Goal: Contribute content: Add original content to the website for others to see

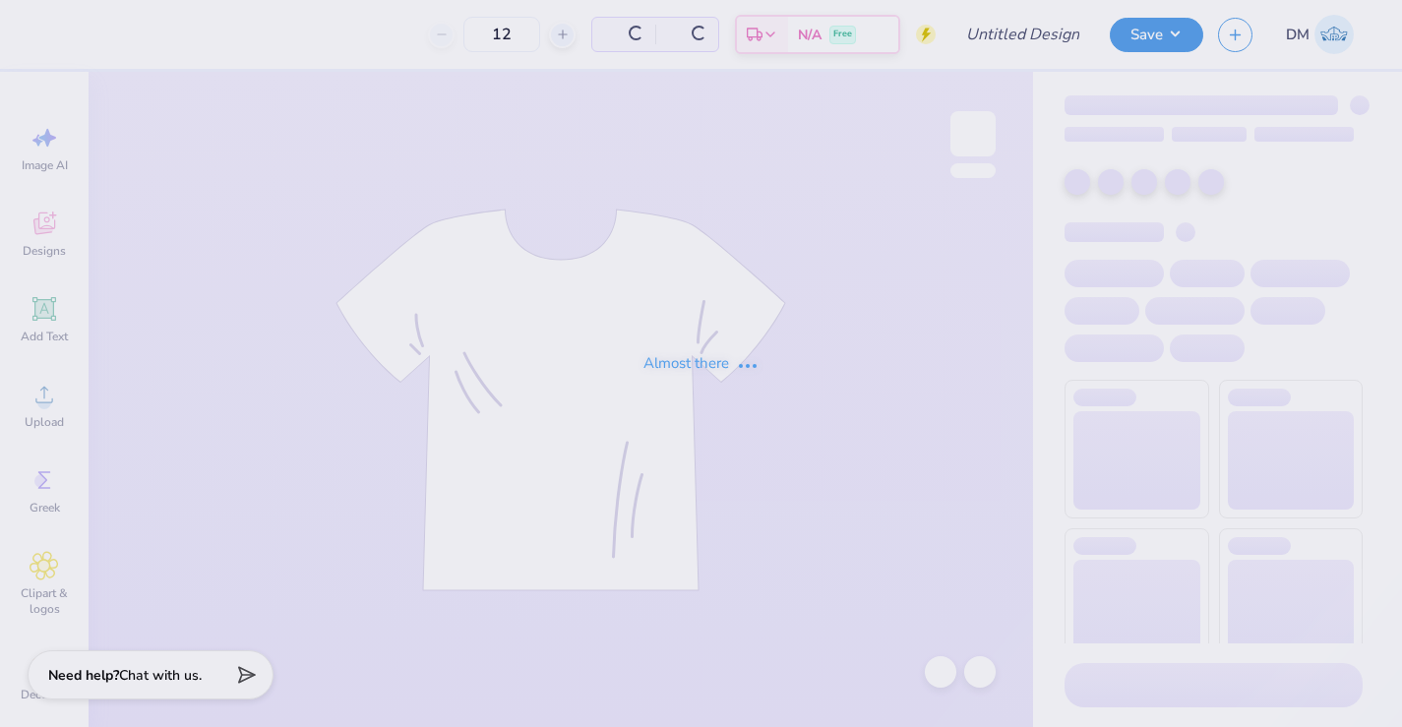
type input "Alianza Board Merch Fall 2025"
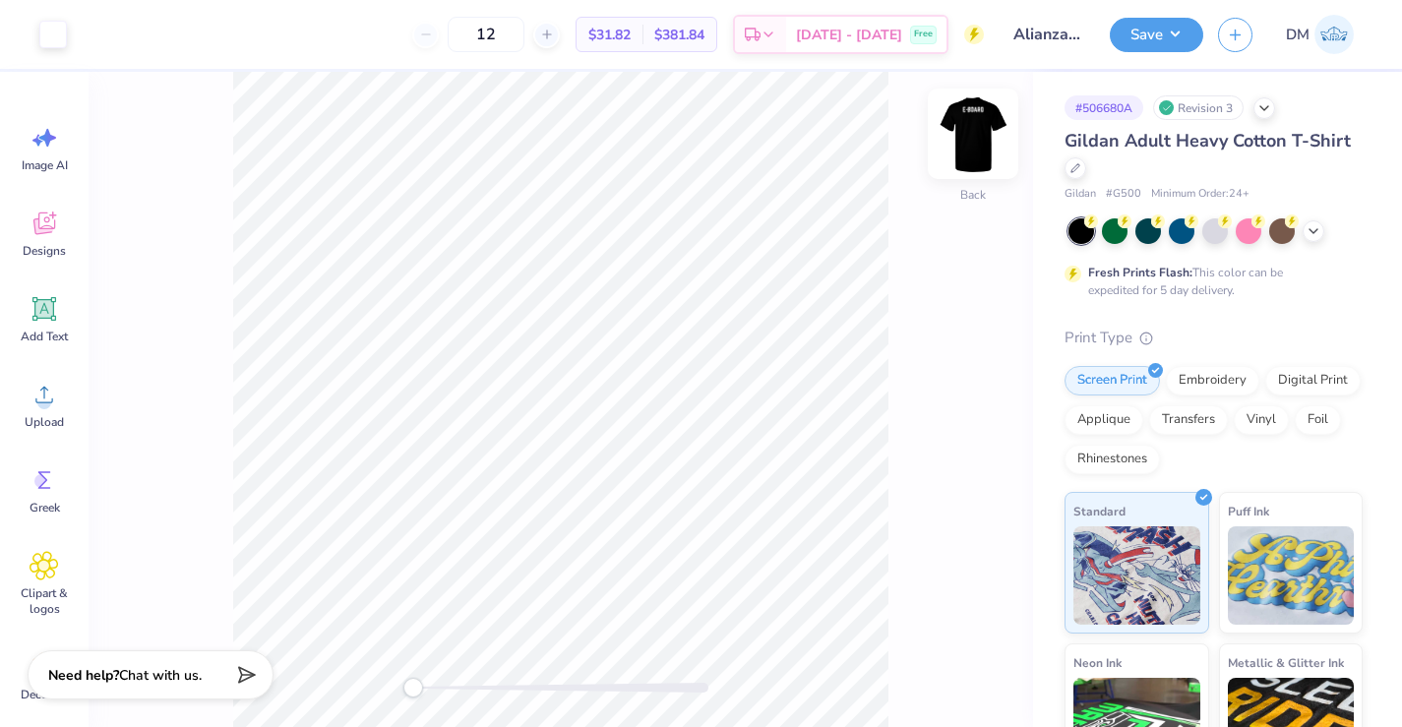
click at [977, 141] on img at bounding box center [972, 133] width 79 height 79
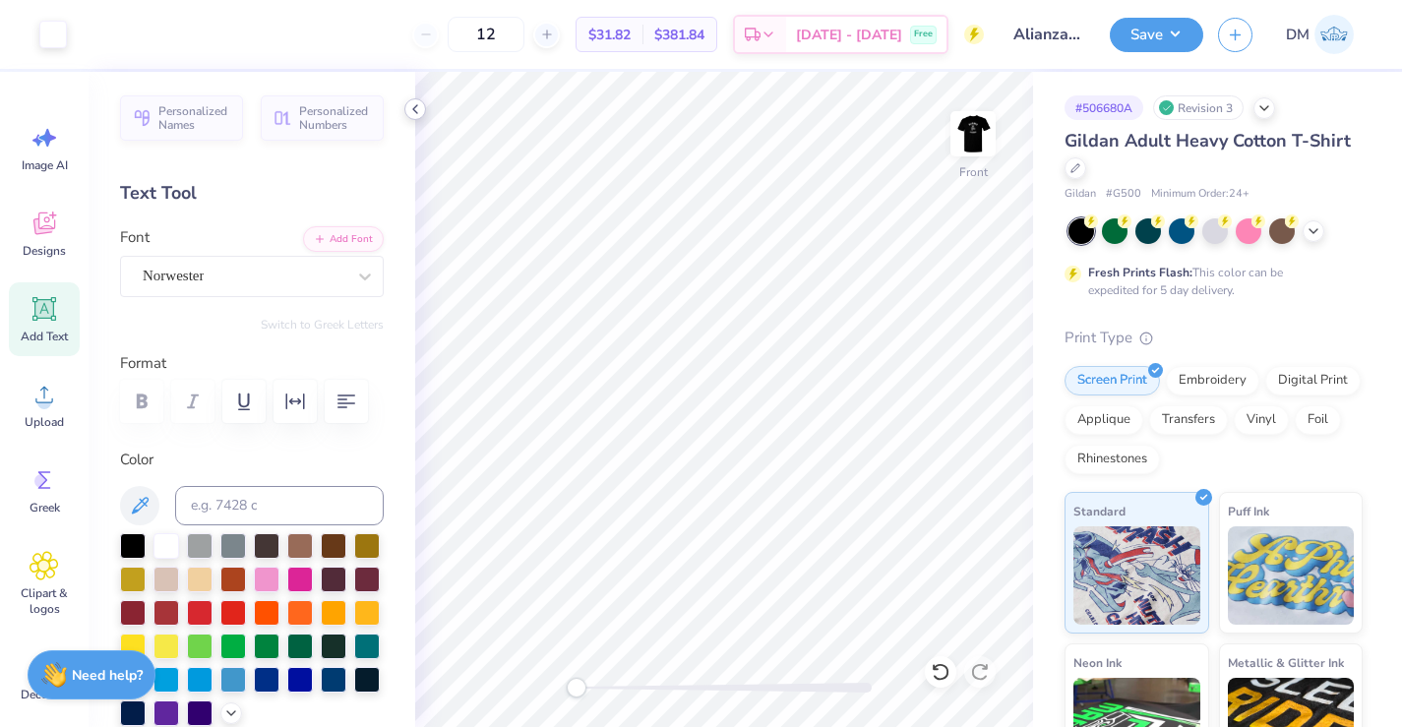
click at [410, 111] on icon at bounding box center [415, 109] width 16 height 16
click at [411, 111] on icon at bounding box center [415, 109] width 16 height 16
click at [414, 106] on icon at bounding box center [415, 109] width 16 height 16
click at [416, 105] on polyline at bounding box center [415, 109] width 4 height 8
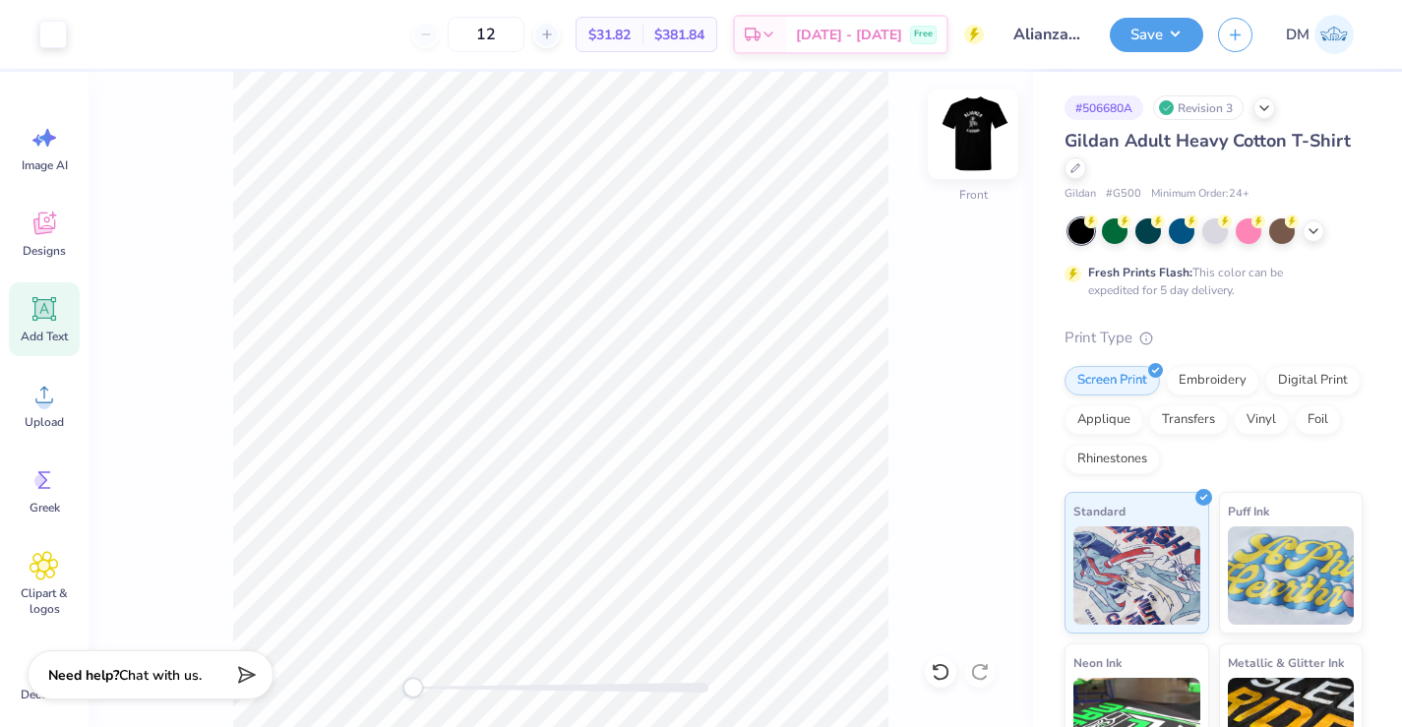
click at [976, 145] on img at bounding box center [972, 133] width 79 height 79
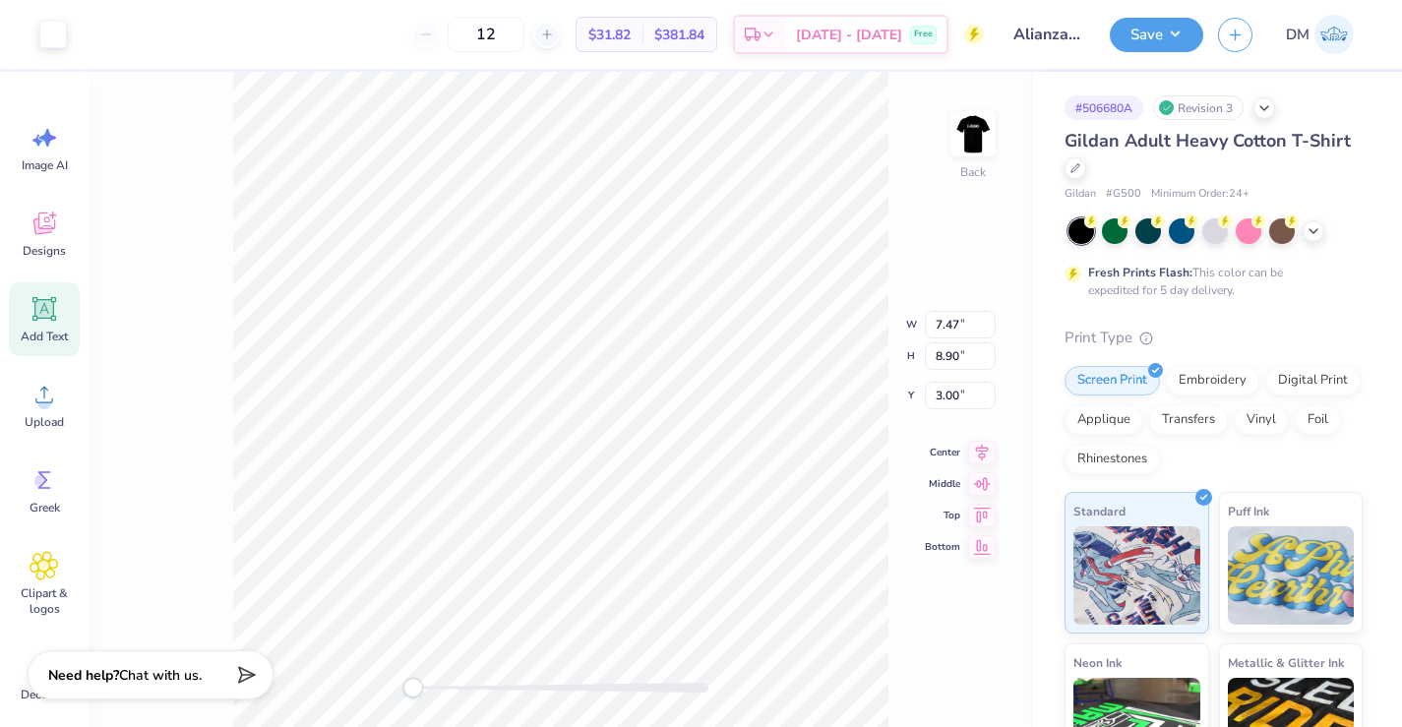
type input "3.63"
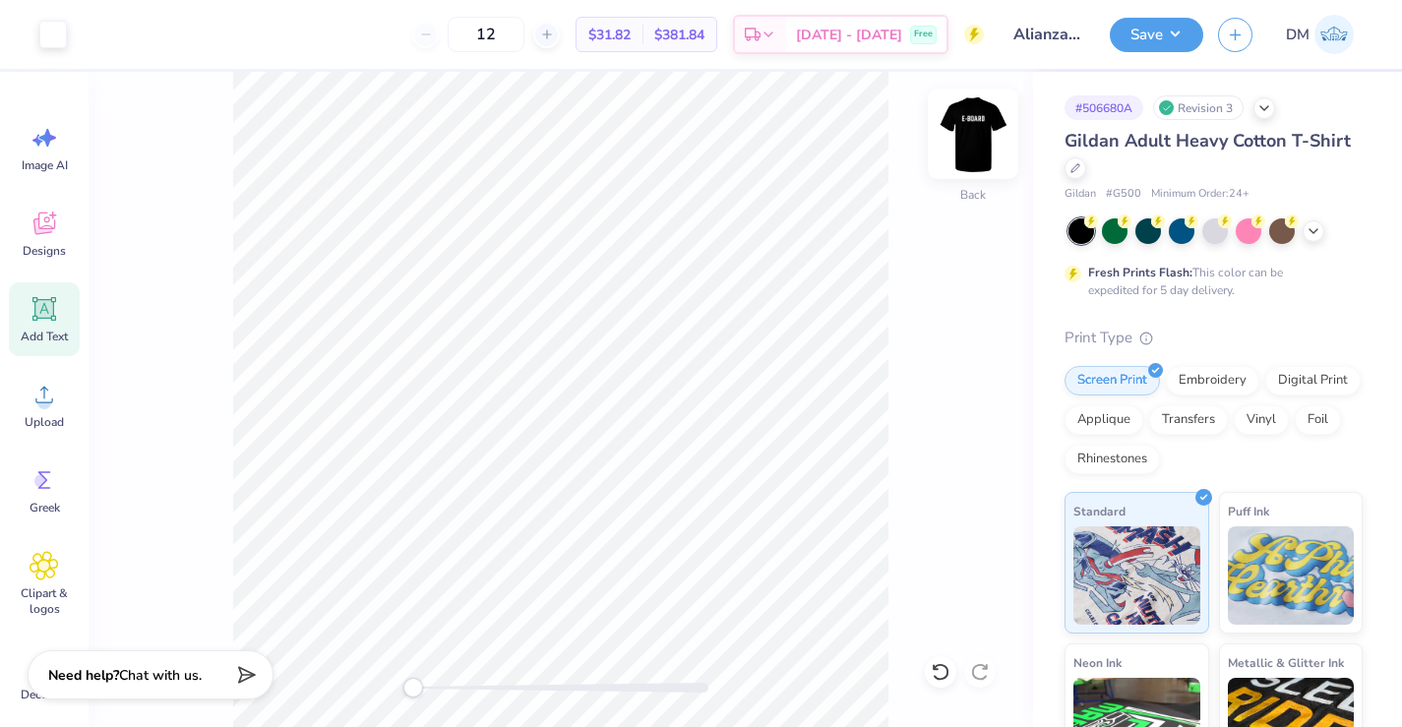
click at [989, 128] on img at bounding box center [972, 133] width 79 height 79
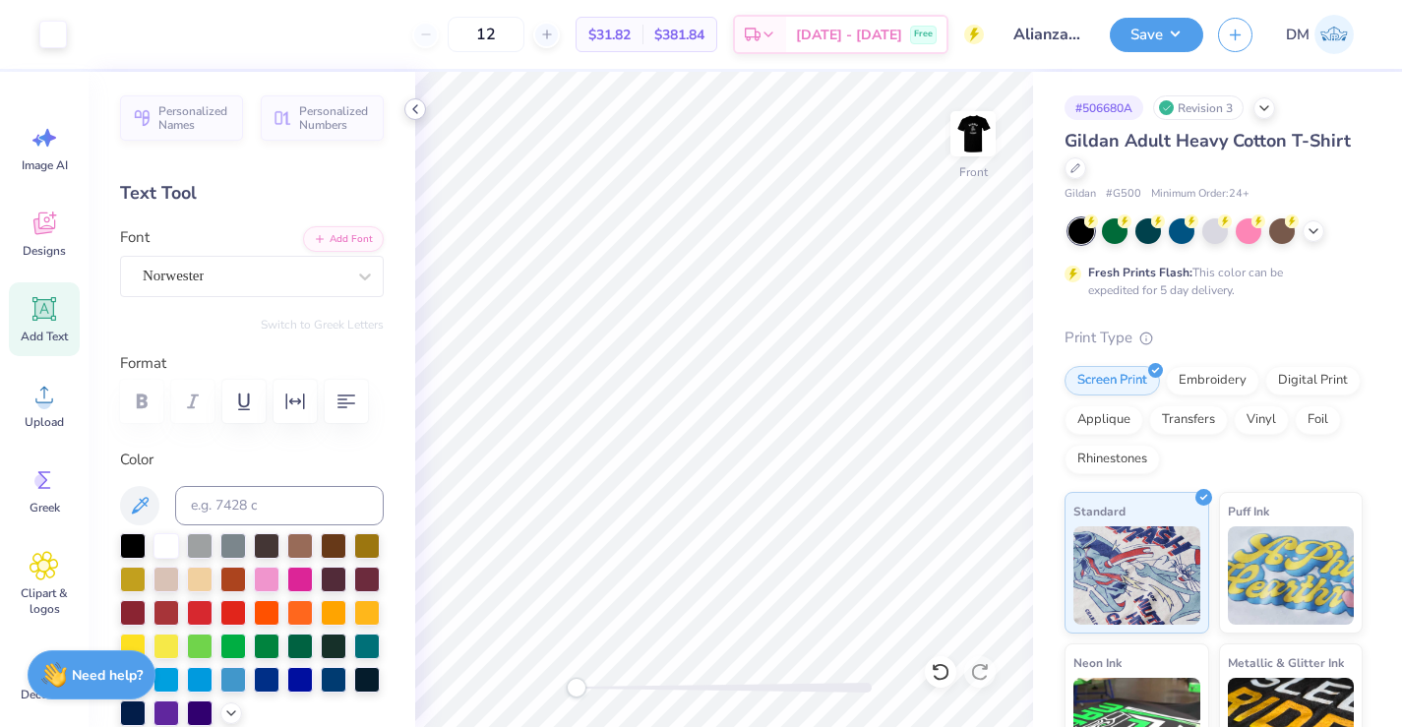
click at [411, 106] on icon at bounding box center [415, 109] width 16 height 16
click at [414, 111] on icon at bounding box center [415, 109] width 16 height 16
click at [415, 107] on polyline at bounding box center [415, 109] width 4 height 8
click at [411, 103] on icon at bounding box center [415, 109] width 16 height 16
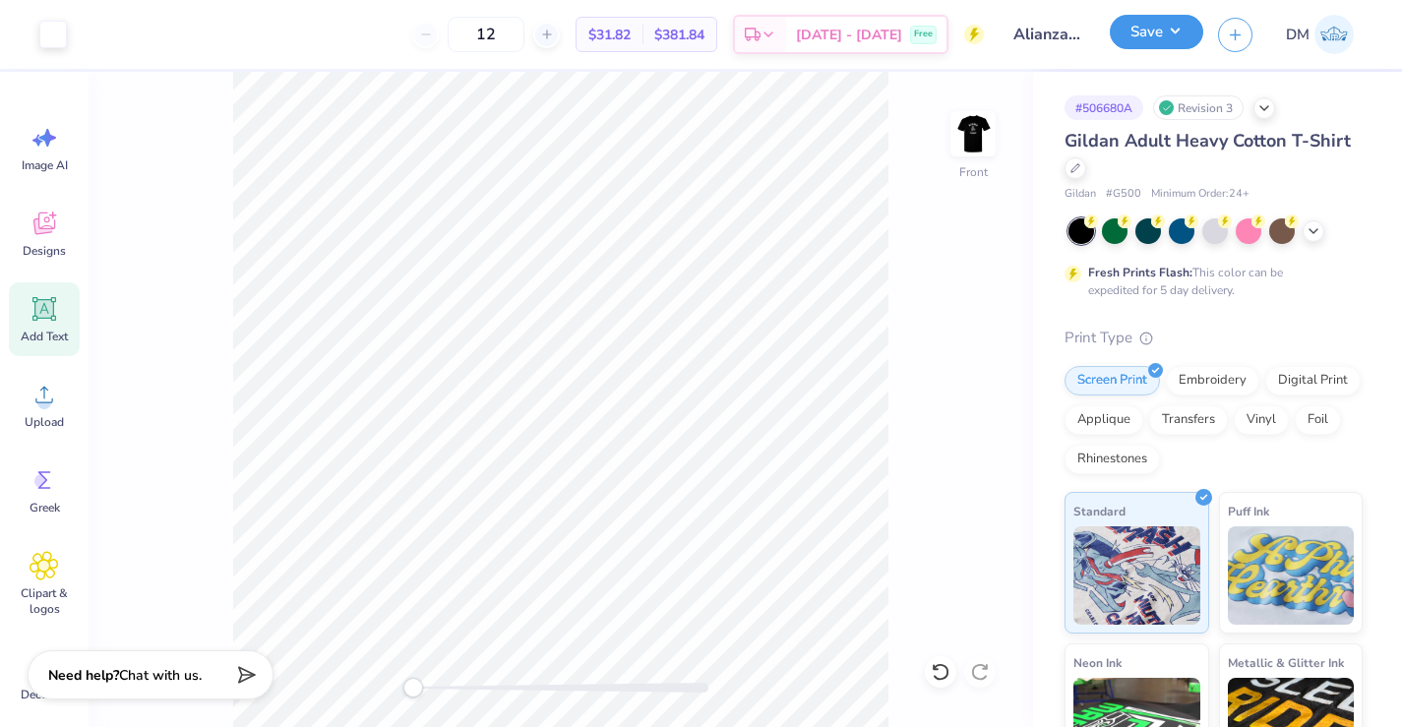
click at [1168, 41] on button "Save" at bounding box center [1155, 32] width 93 height 34
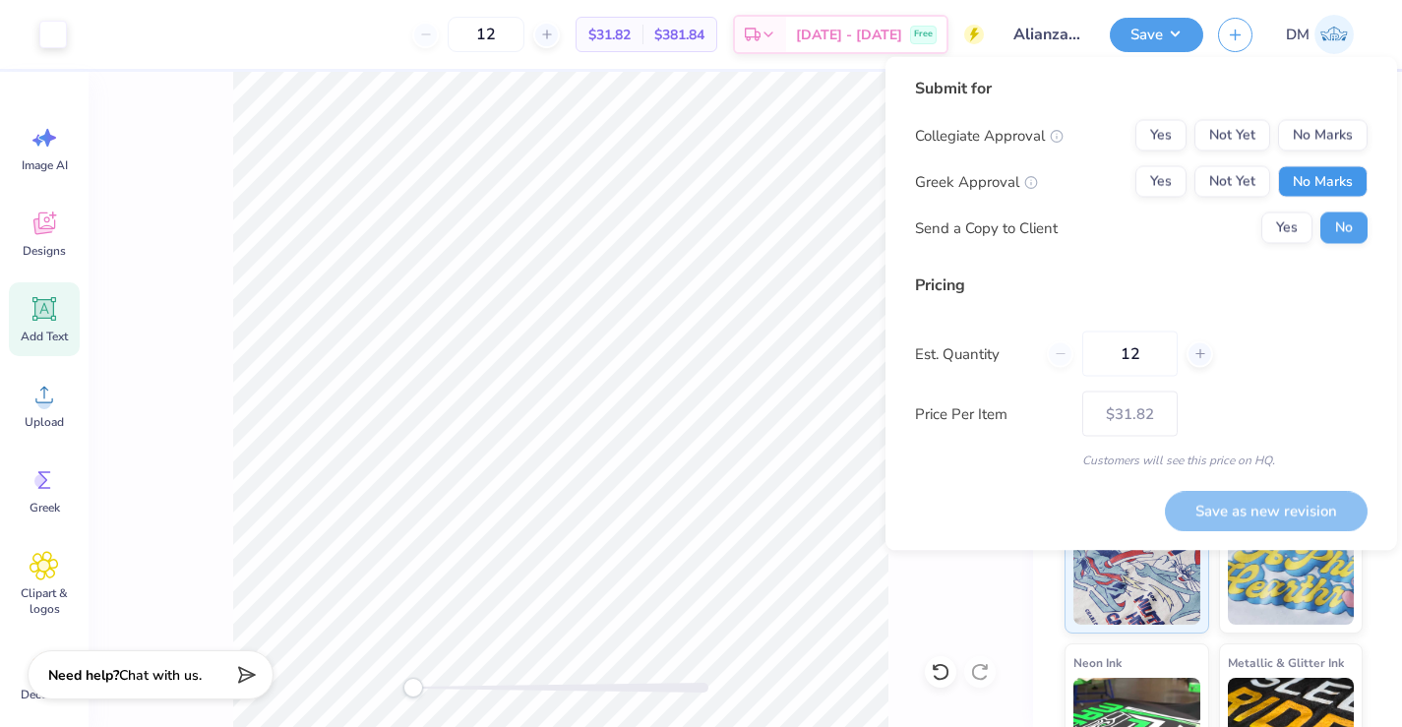
click at [1318, 181] on button "No Marks" at bounding box center [1323, 181] width 90 height 31
click at [1317, 130] on button "No Marks" at bounding box center [1323, 135] width 90 height 31
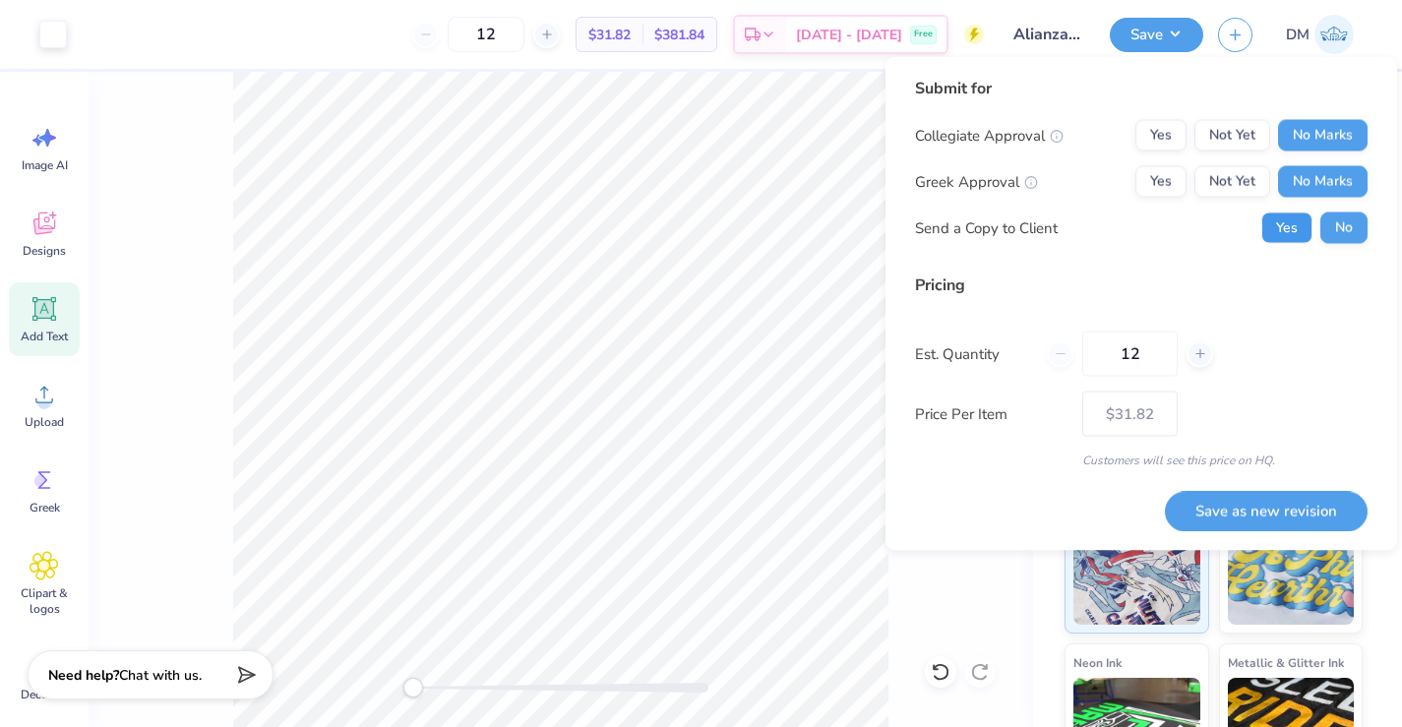
click at [1295, 226] on button "Yes" at bounding box center [1286, 227] width 51 height 31
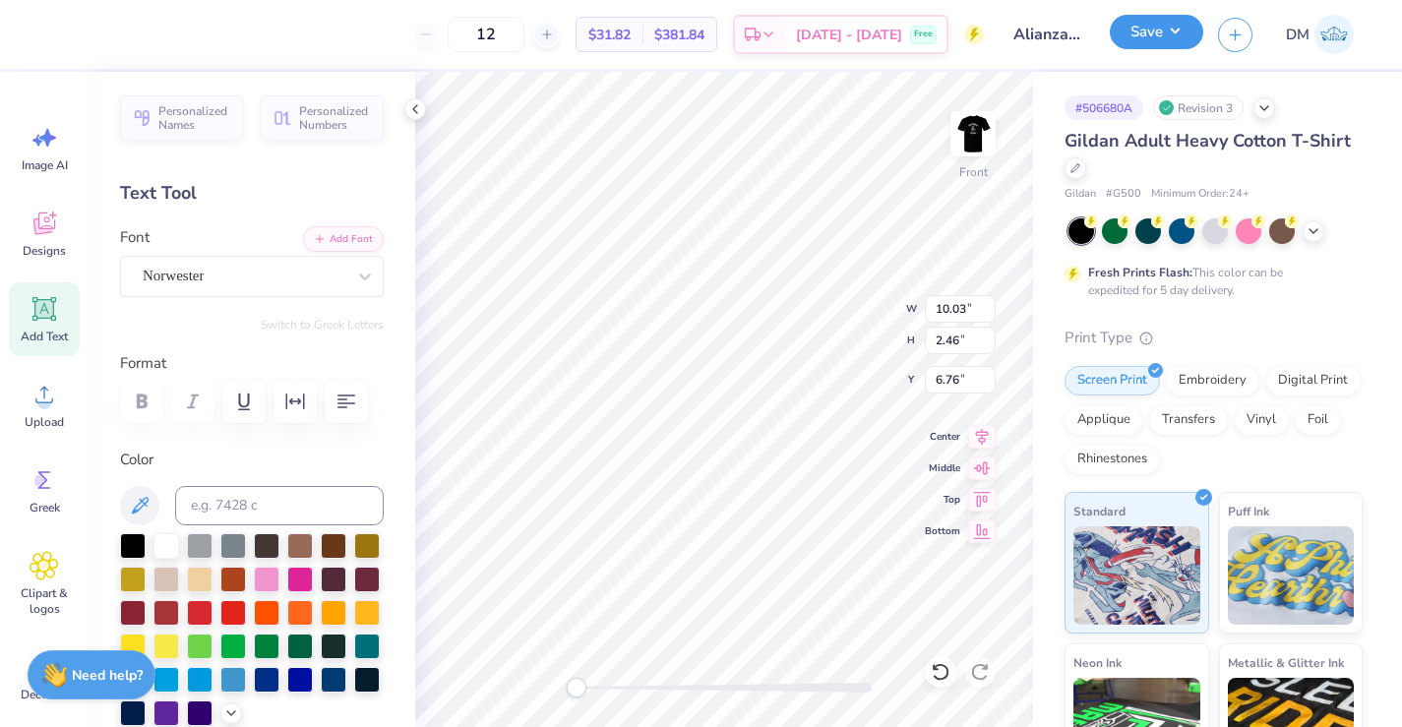
click at [1158, 40] on button "Save" at bounding box center [1155, 32] width 93 height 34
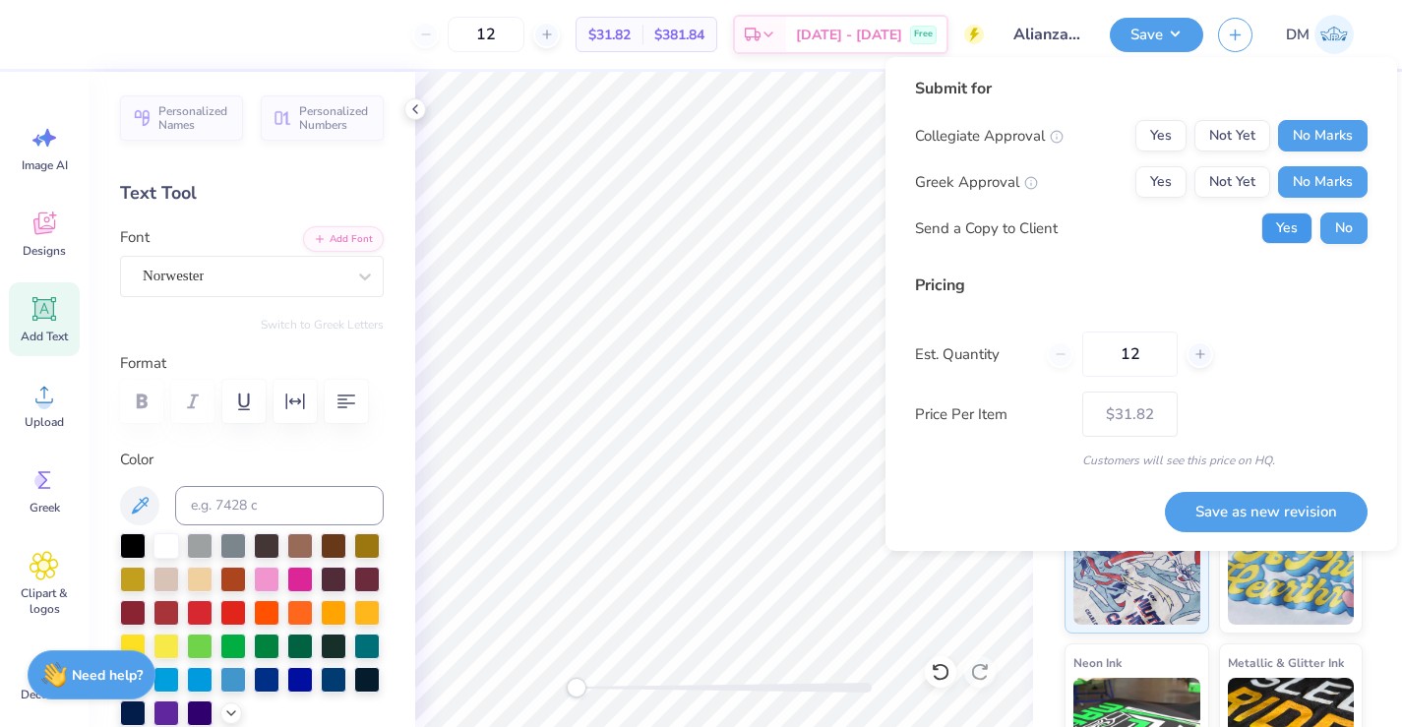
click at [1286, 233] on button "Yes" at bounding box center [1286, 227] width 51 height 31
click at [1262, 503] on button "Save as new revision" at bounding box center [1266, 512] width 203 height 40
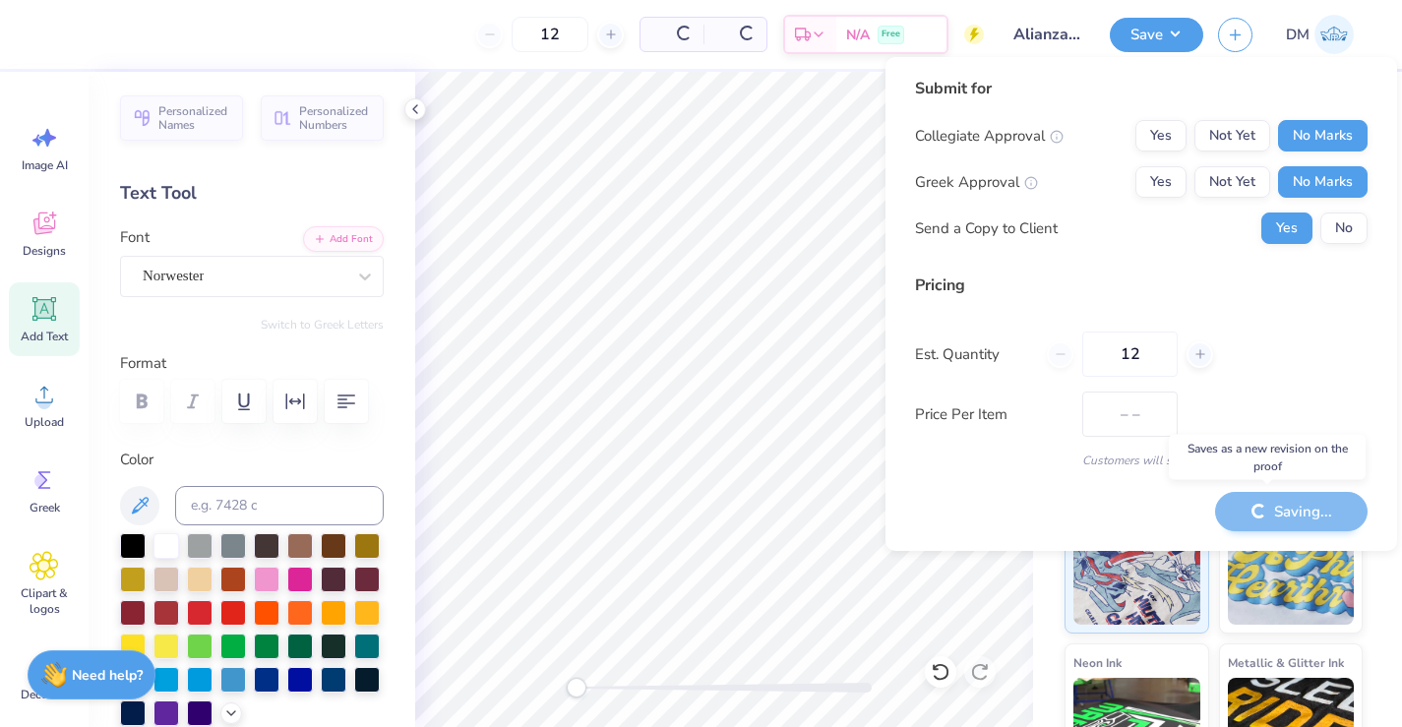
type input "$31.82"
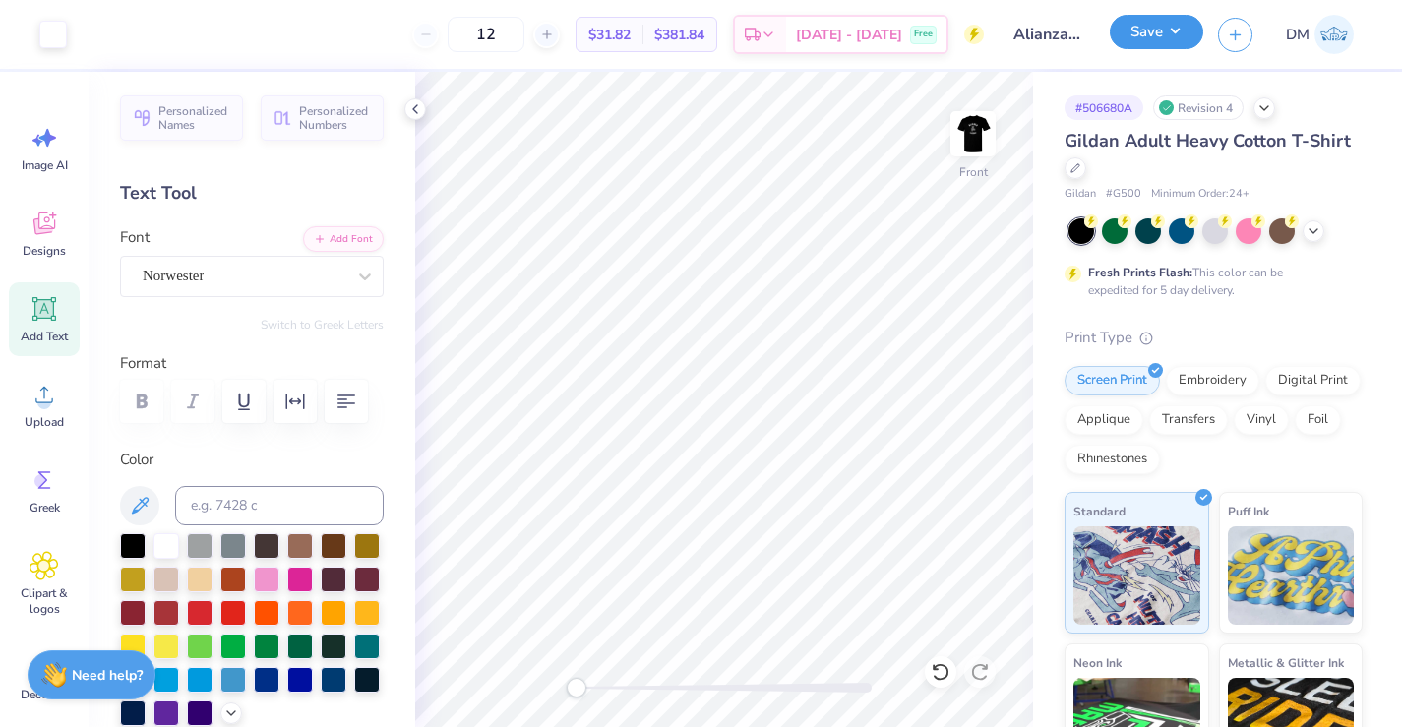
click at [1171, 36] on button "Save" at bounding box center [1155, 32] width 93 height 34
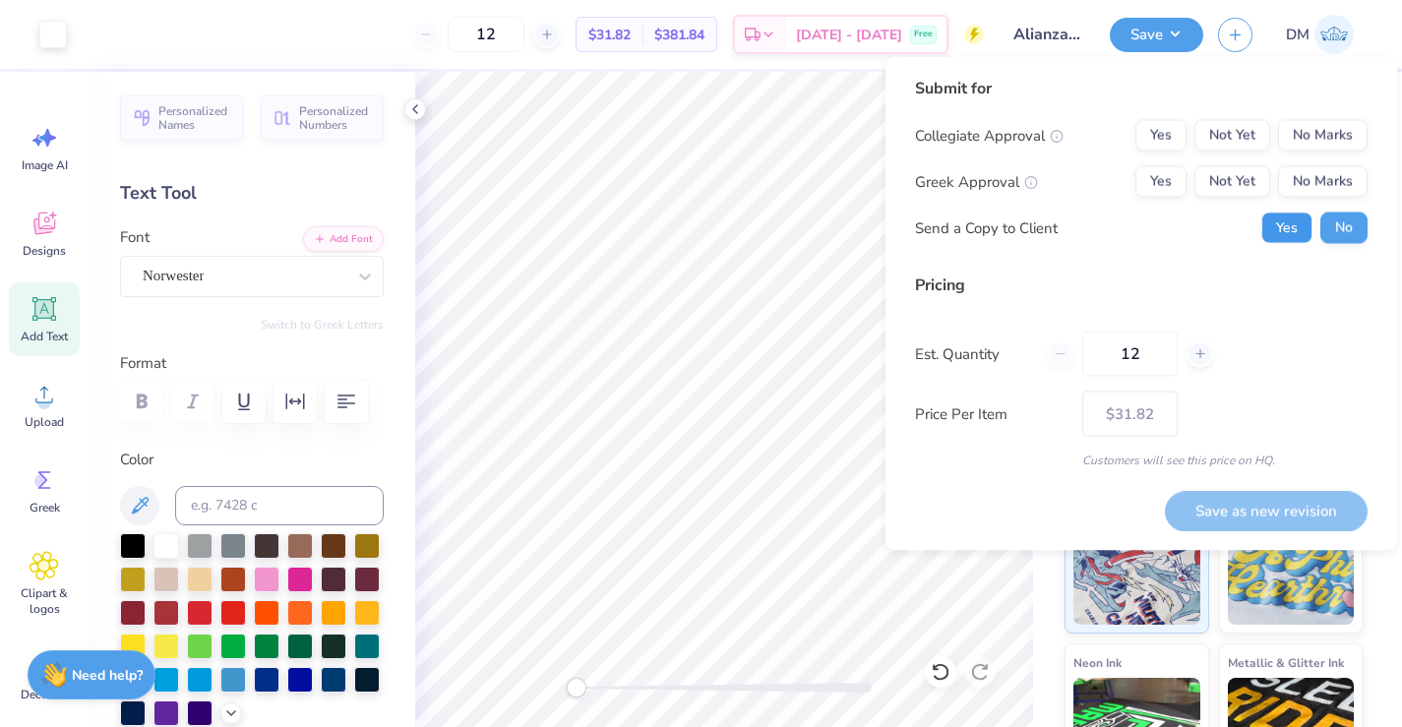
click at [1276, 232] on button "Yes" at bounding box center [1286, 227] width 51 height 31
click at [1304, 185] on button "No Marks" at bounding box center [1323, 181] width 90 height 31
click at [1289, 139] on button "No Marks" at bounding box center [1323, 135] width 90 height 31
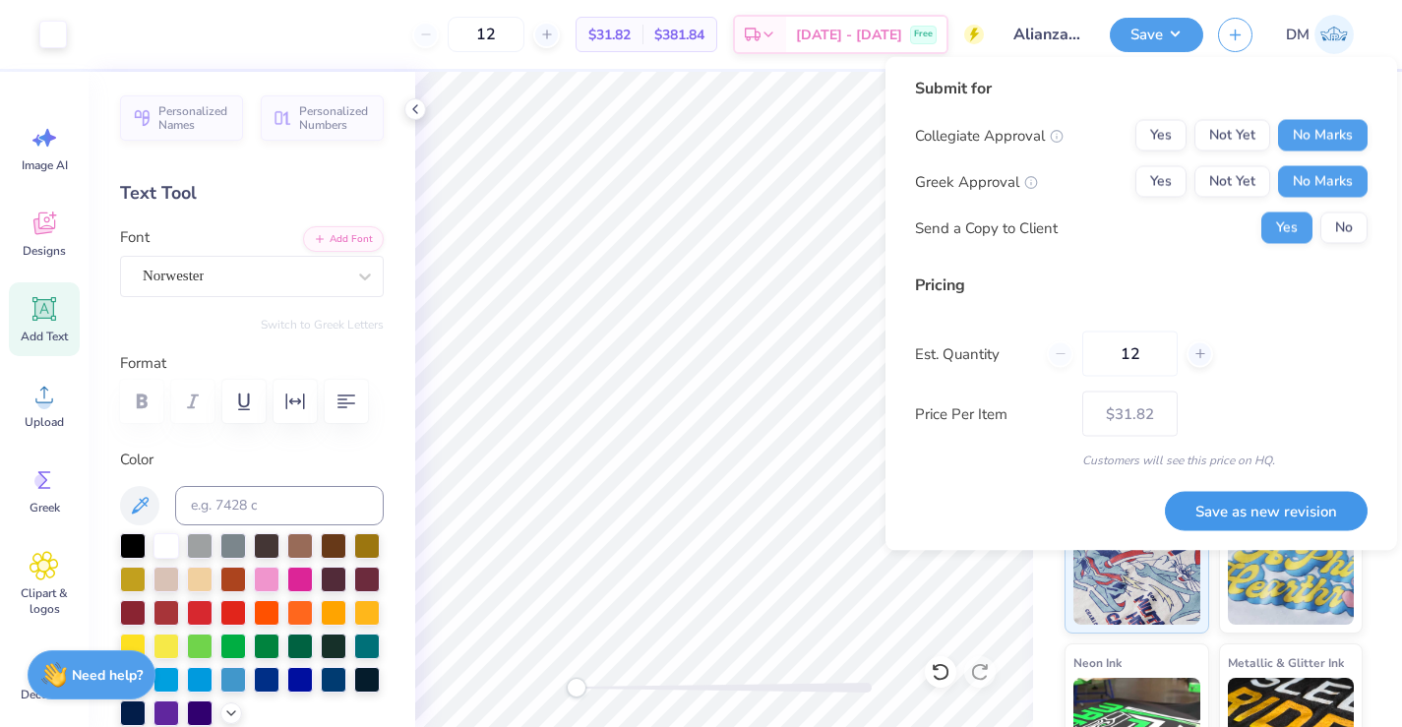
click at [1270, 509] on button "Save as new revision" at bounding box center [1266, 511] width 203 height 40
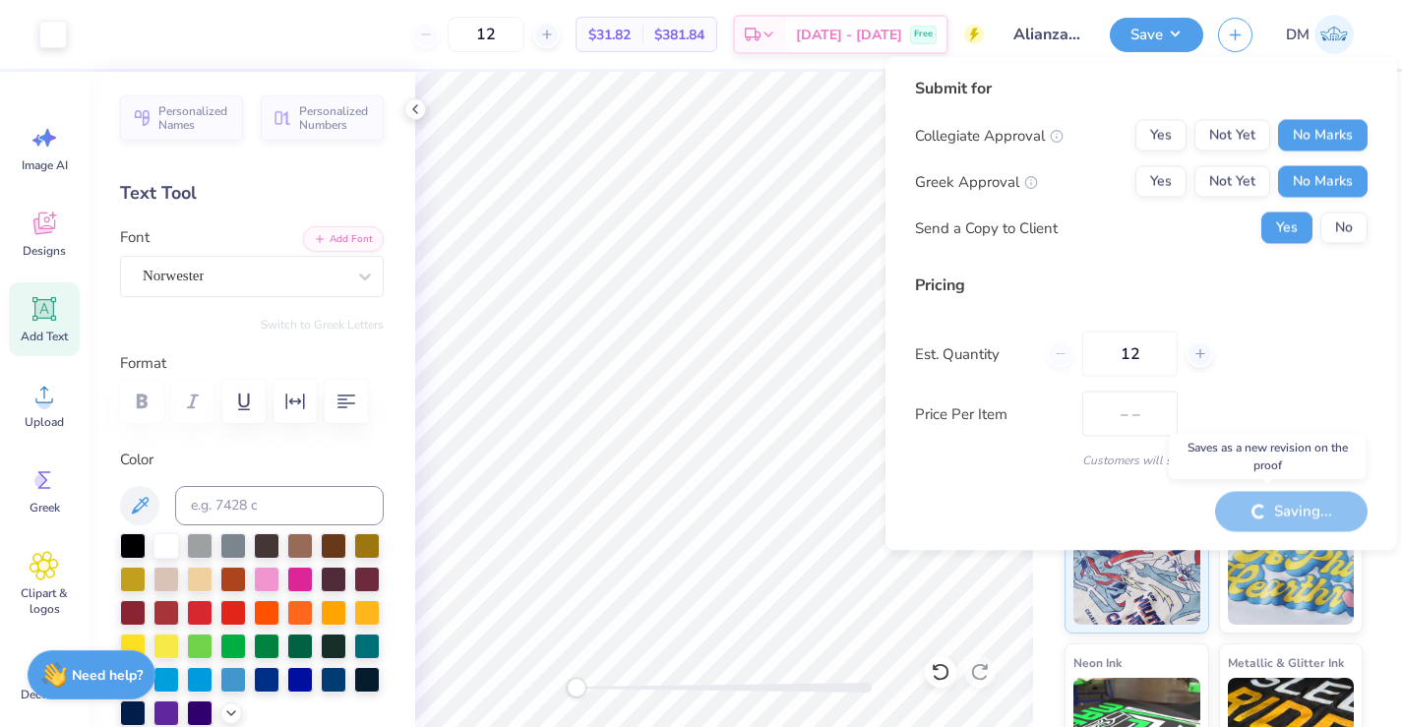
type input "$31.82"
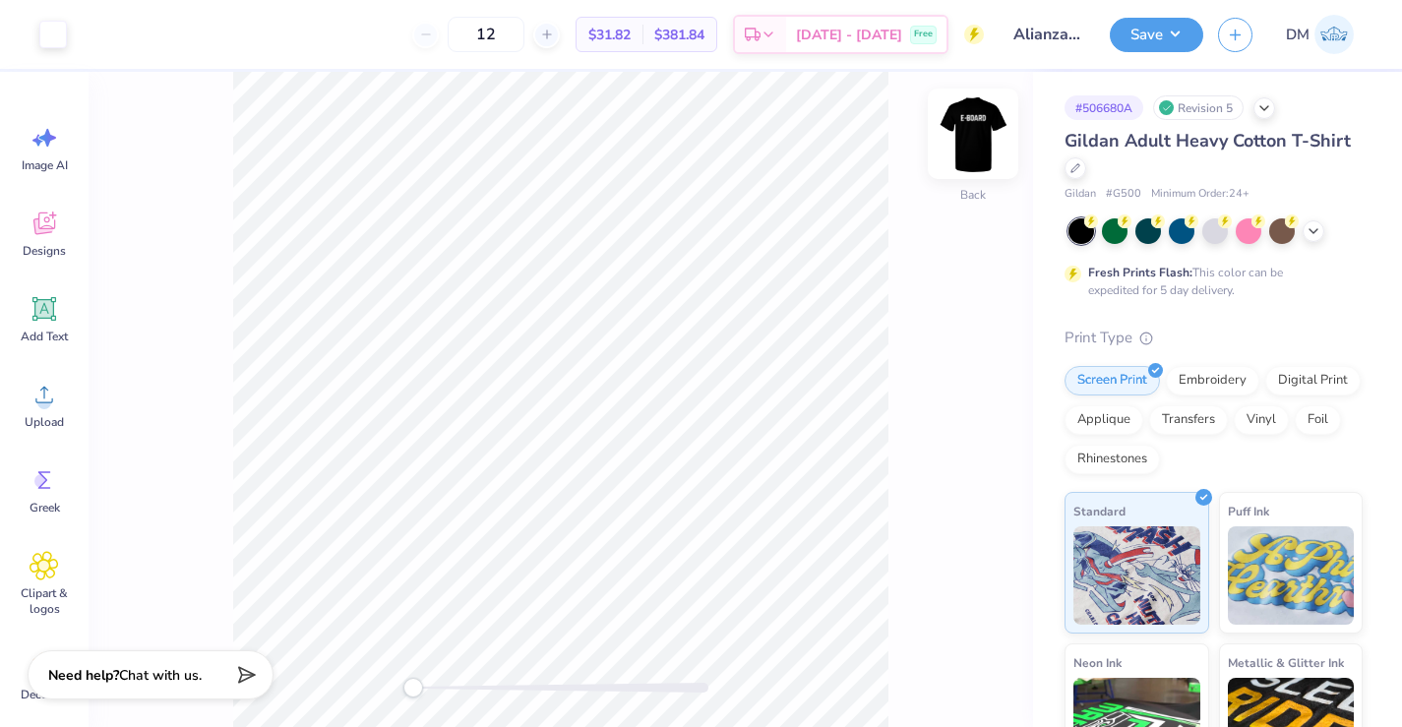
click at [965, 142] on img at bounding box center [972, 133] width 79 height 79
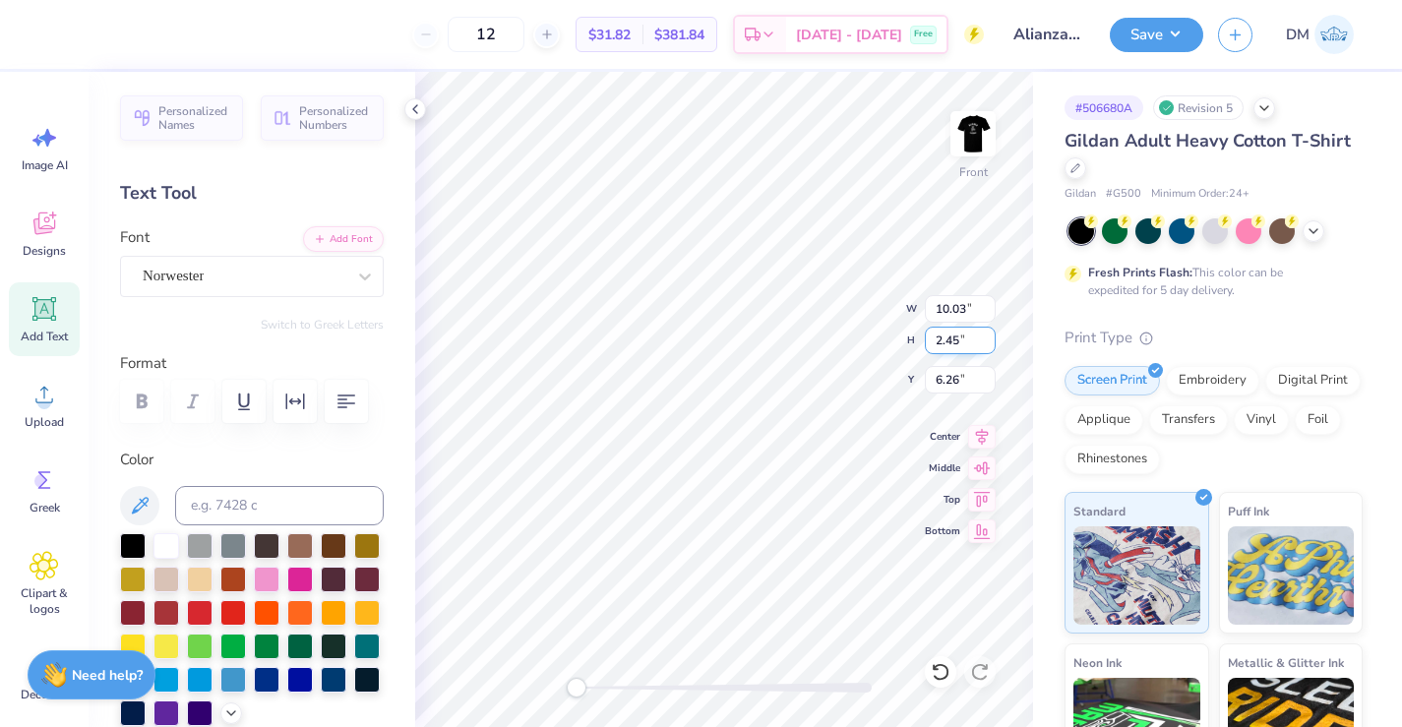
click at [988, 343] on input "2.45" at bounding box center [960, 341] width 71 height 28
click at [988, 343] on input "2.44" at bounding box center [960, 341] width 71 height 28
click at [984, 329] on input "2.44" at bounding box center [960, 341] width 71 height 28
drag, startPoint x: 958, startPoint y: 341, endPoint x: 926, endPoint y: 341, distance: 32.5
click at [926, 341] on input "2.44" at bounding box center [960, 341] width 71 height 28
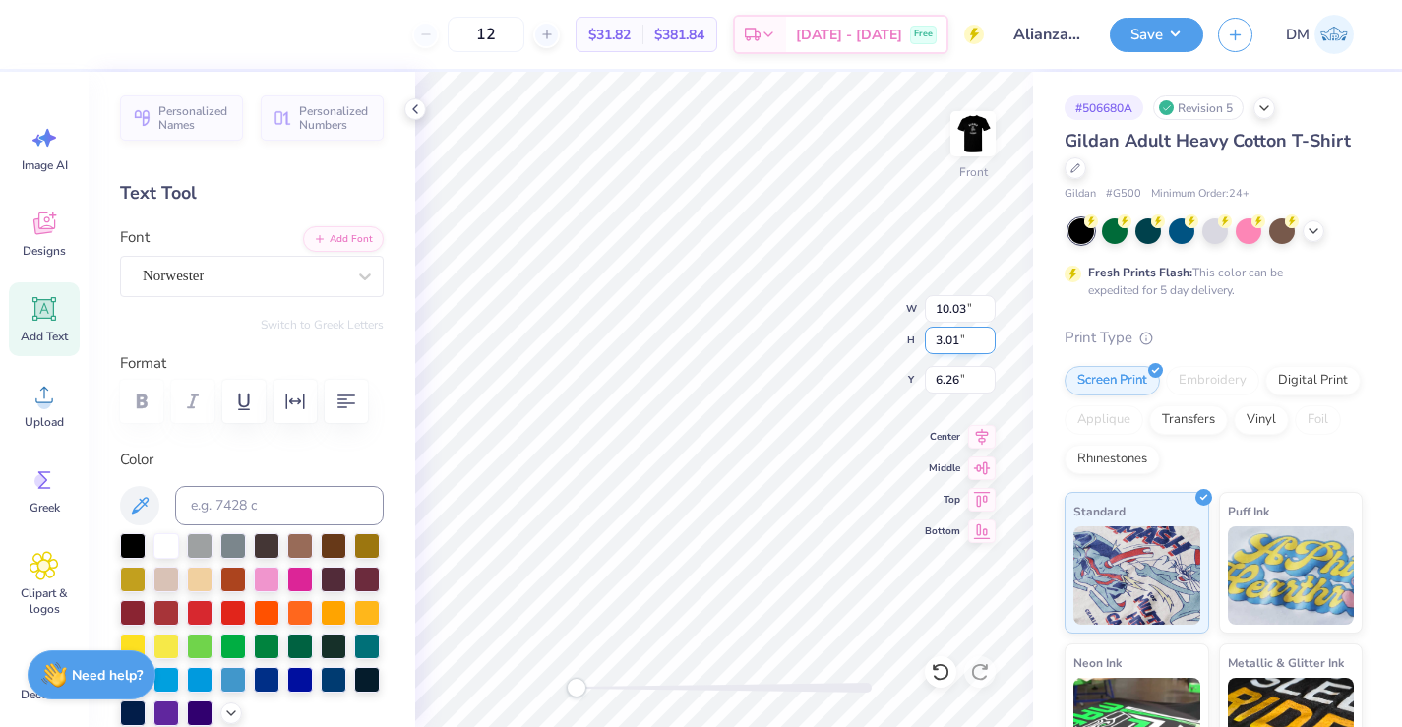
click at [987, 335] on input "3.01" at bounding box center [960, 341] width 71 height 28
click at [989, 343] on input "3" at bounding box center [960, 341] width 71 height 28
type input "2.99"
click at [989, 343] on input "2.99" at bounding box center [960, 341] width 71 height 28
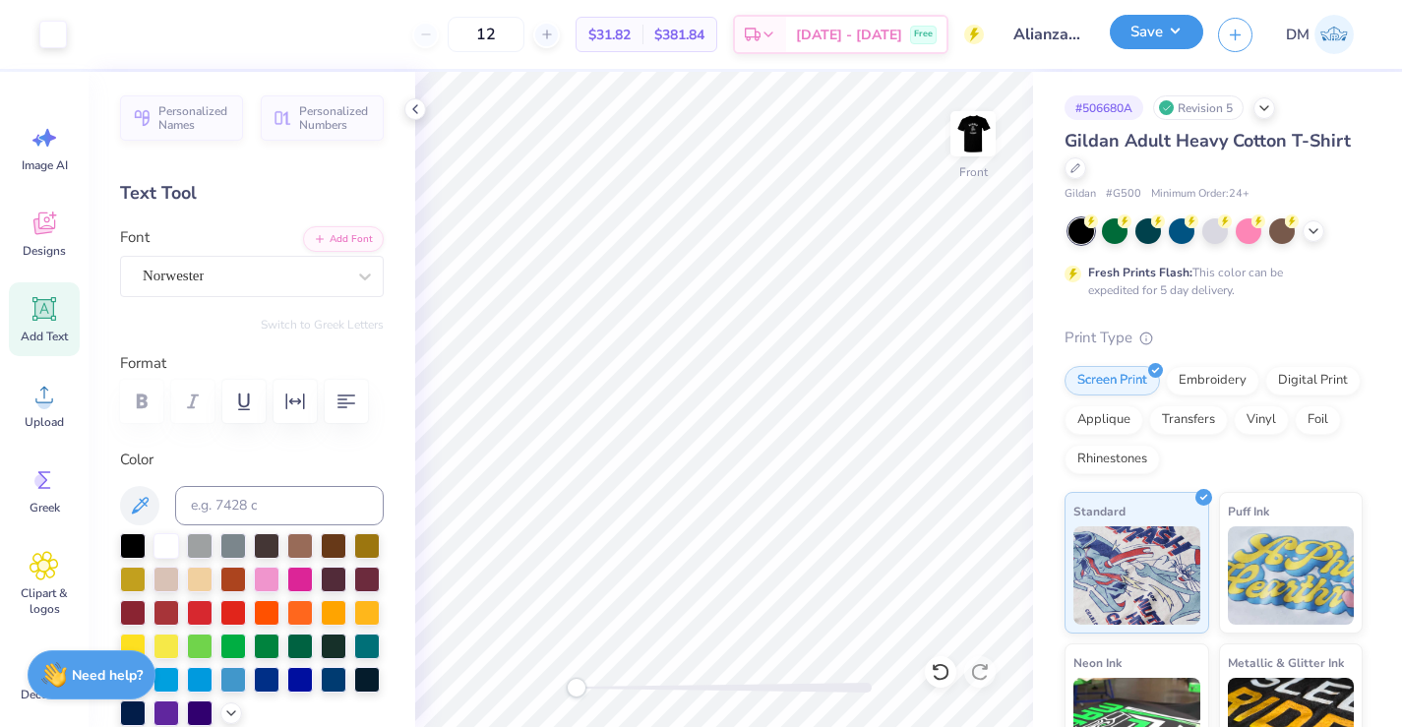
click at [1169, 30] on button "Save" at bounding box center [1155, 32] width 93 height 34
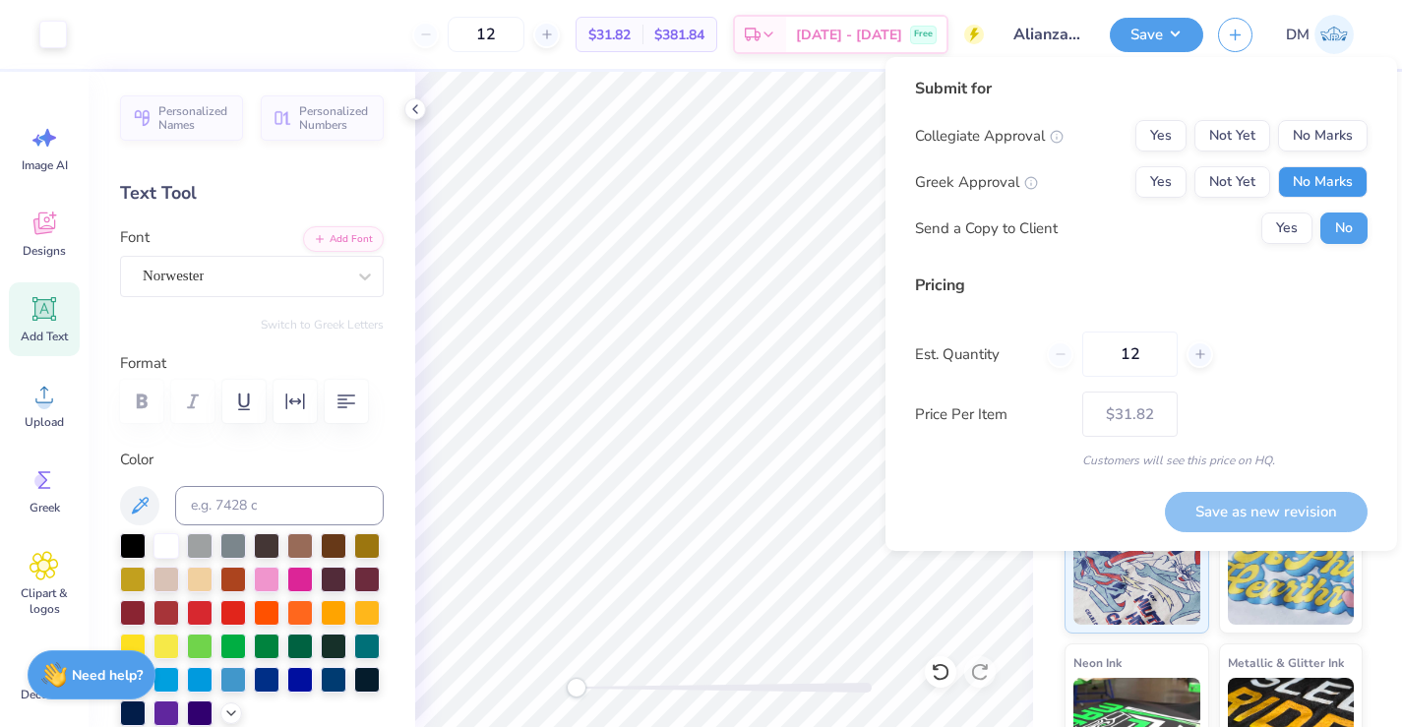
click at [1309, 180] on button "No Marks" at bounding box center [1323, 181] width 90 height 31
click at [1309, 138] on button "No Marks" at bounding box center [1323, 135] width 90 height 31
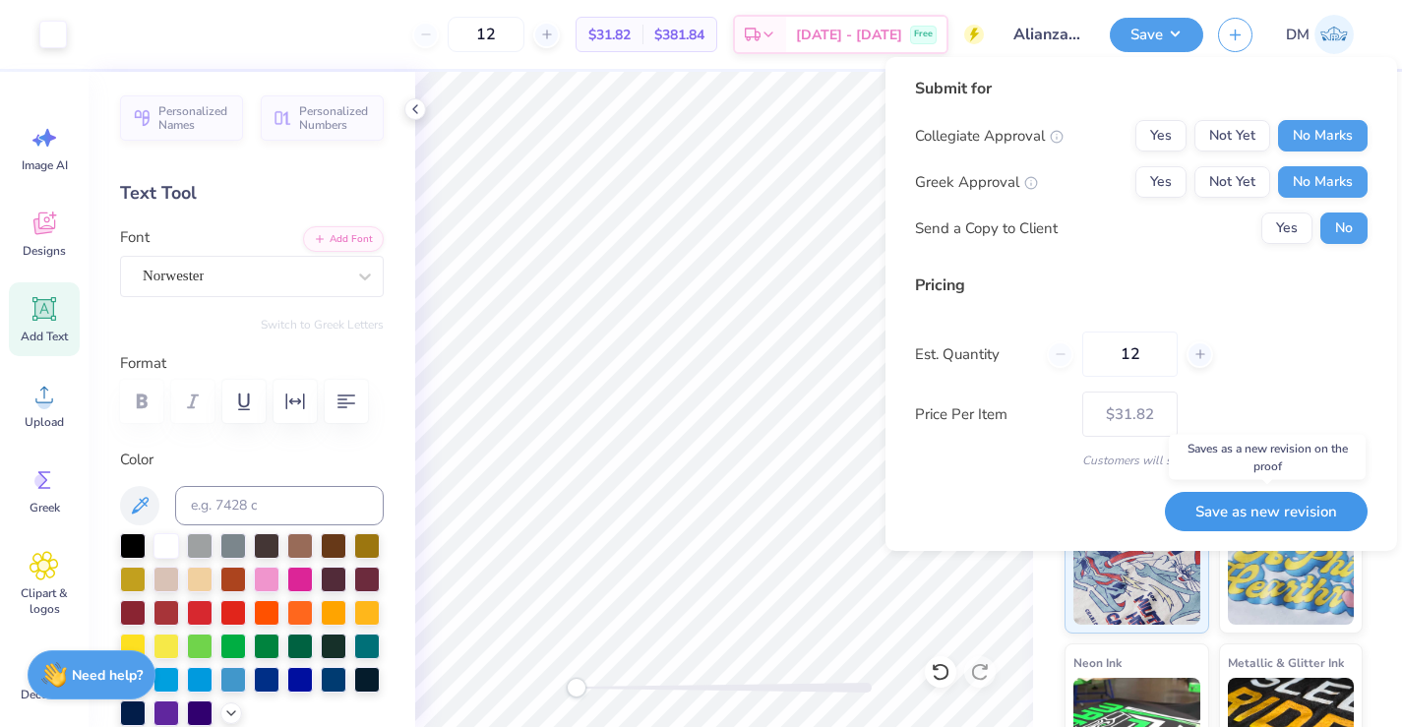
click at [1240, 513] on button "Save as new revision" at bounding box center [1266, 512] width 203 height 40
type input "$31.82"
